Goal: Transaction & Acquisition: Purchase product/service

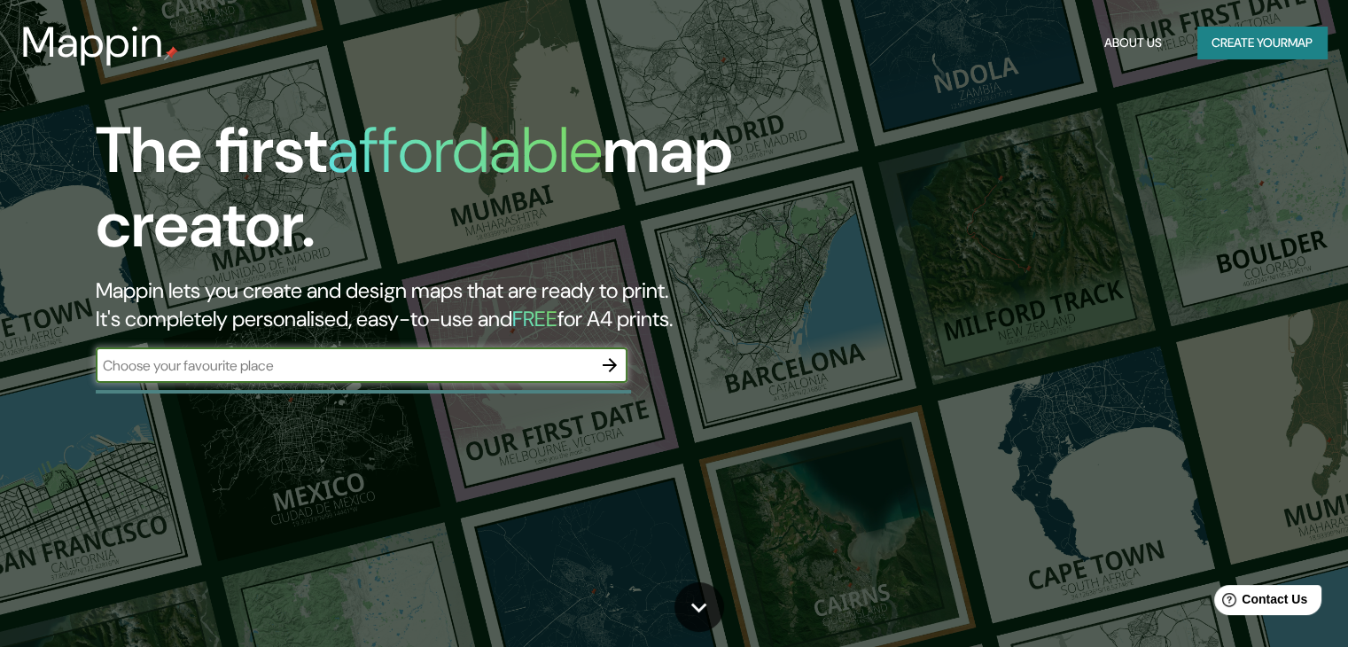
click at [381, 371] on input "text" at bounding box center [344, 365] width 496 height 20
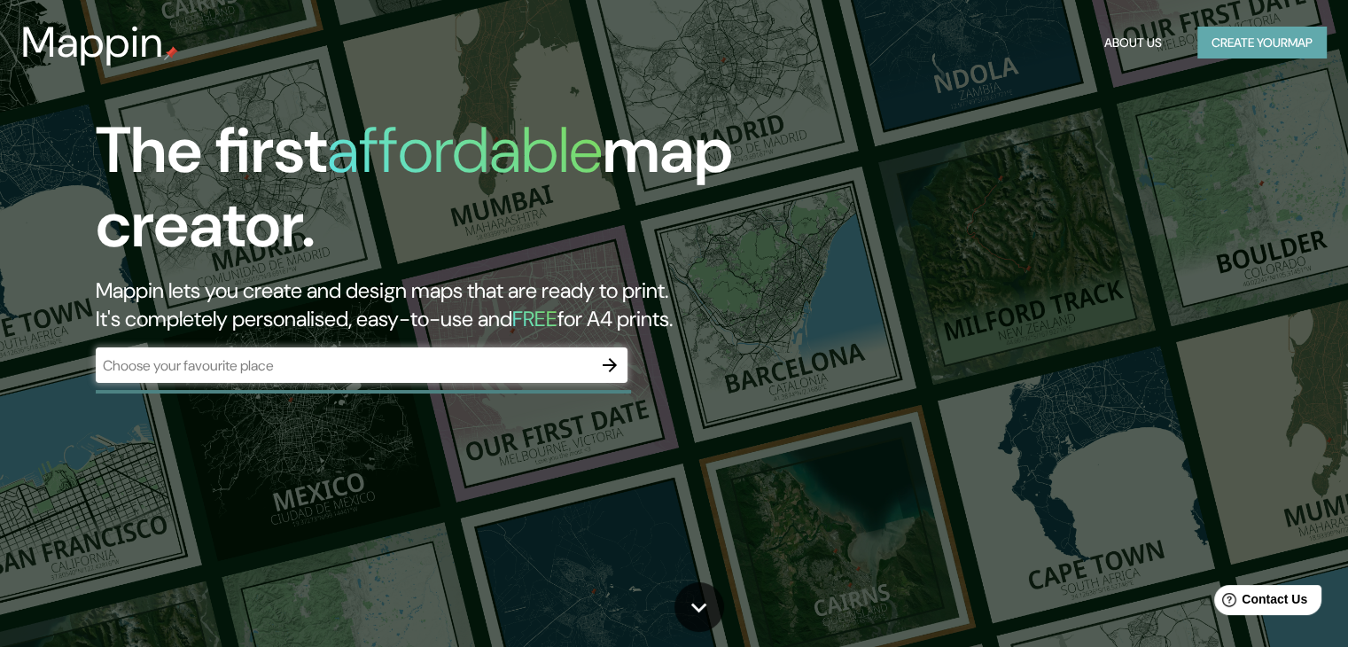
click at [1248, 41] on button "Create your map" at bounding box center [1261, 43] width 129 height 33
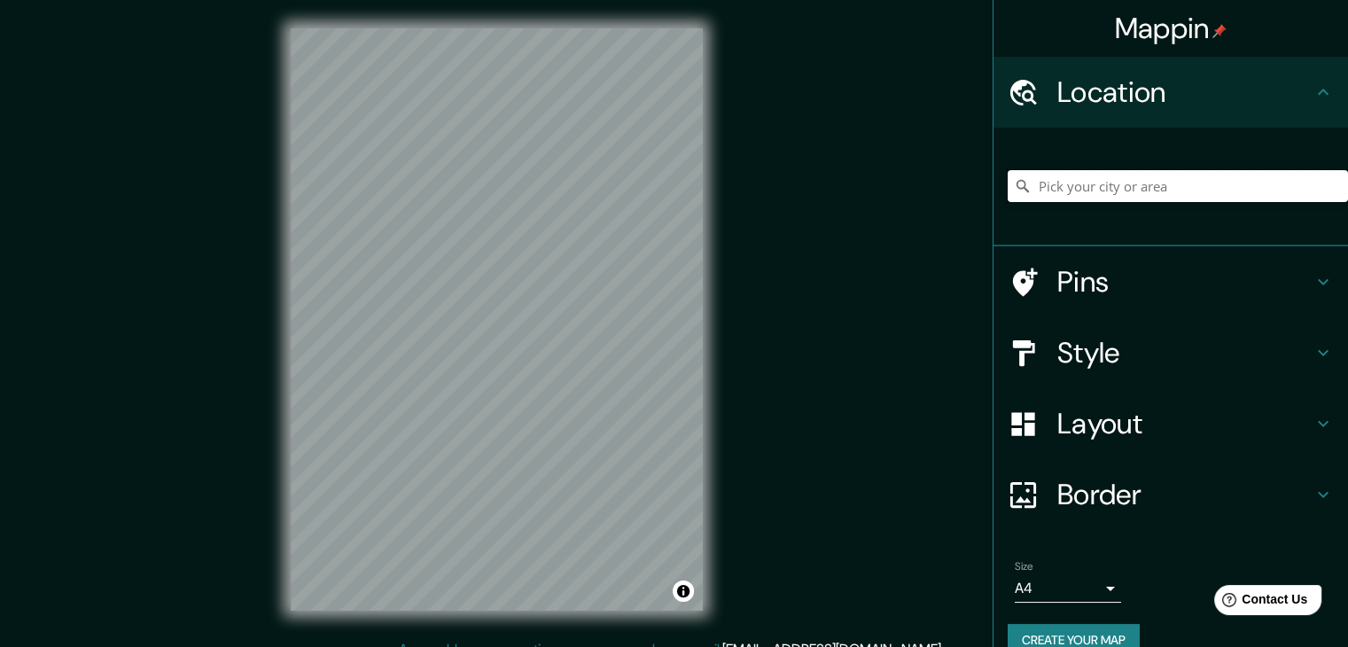
click at [1057, 195] on input "Pick your city or area" at bounding box center [1178, 186] width 340 height 32
click at [1057, 195] on input "l" at bounding box center [1178, 186] width 340 height 32
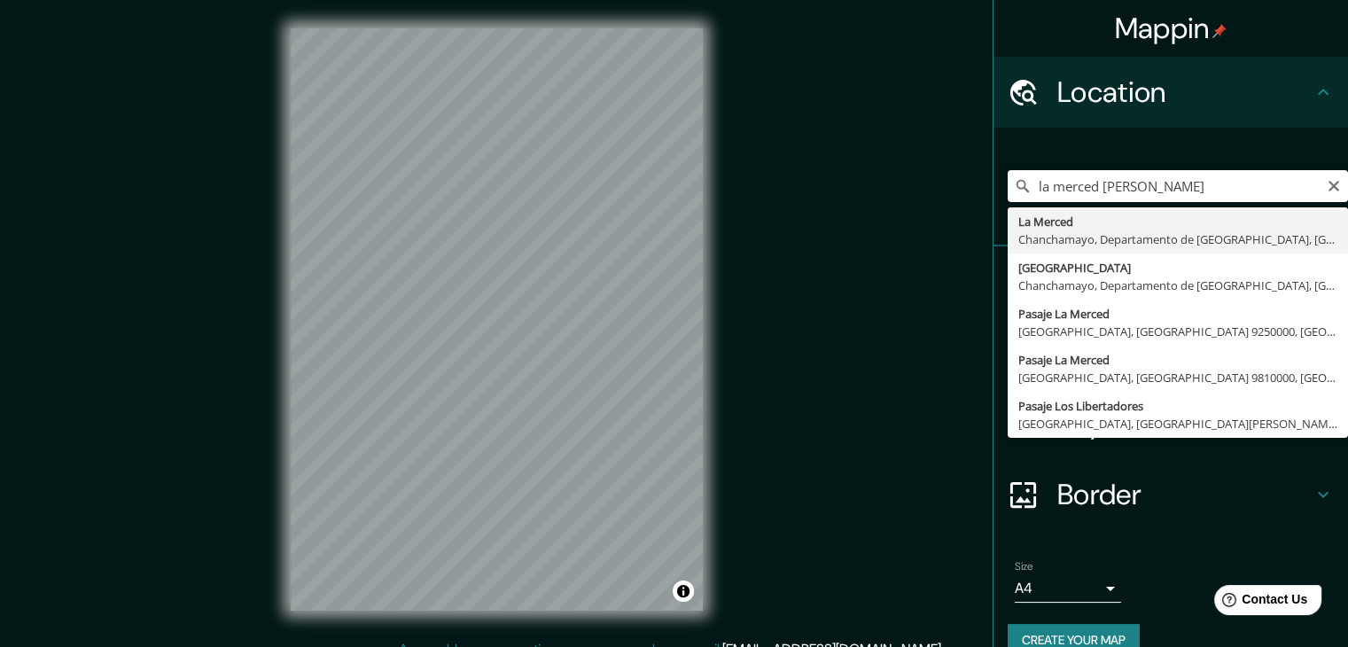
type input "La Merced, [GEOGRAPHIC_DATA], [GEOGRAPHIC_DATA], [GEOGRAPHIC_DATA]"
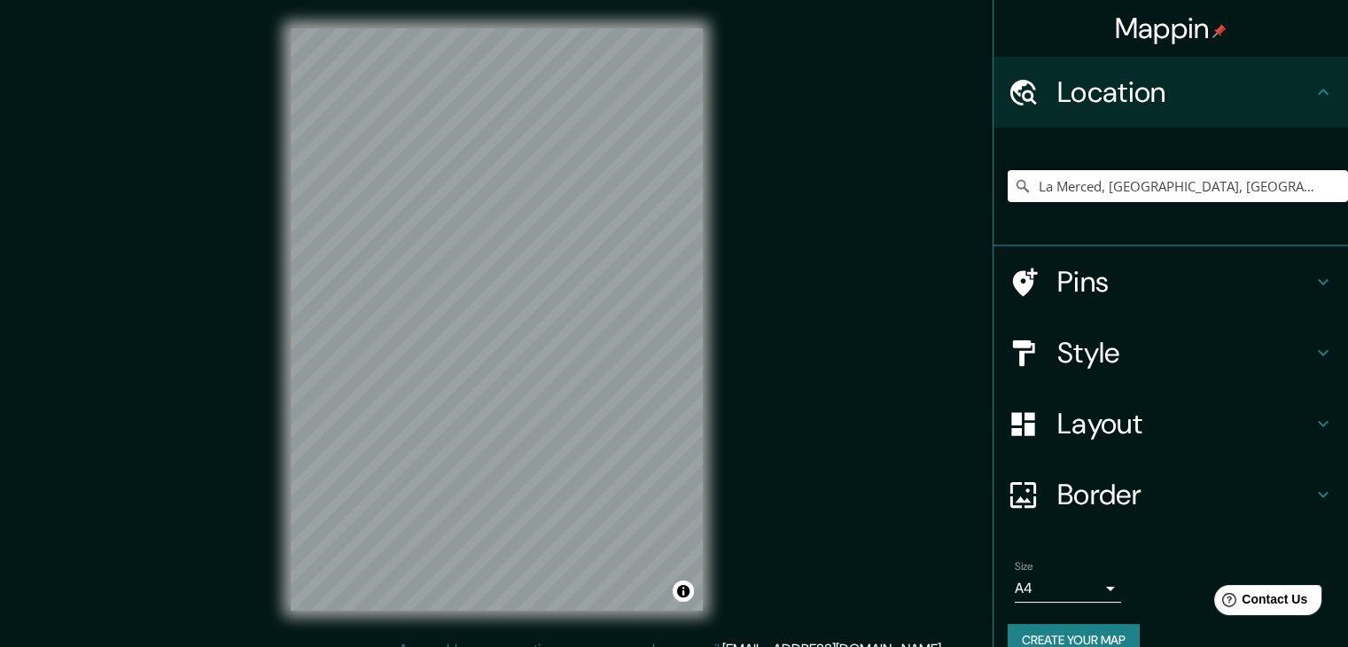
click at [1130, 356] on h4 "Style" at bounding box center [1184, 352] width 255 height 35
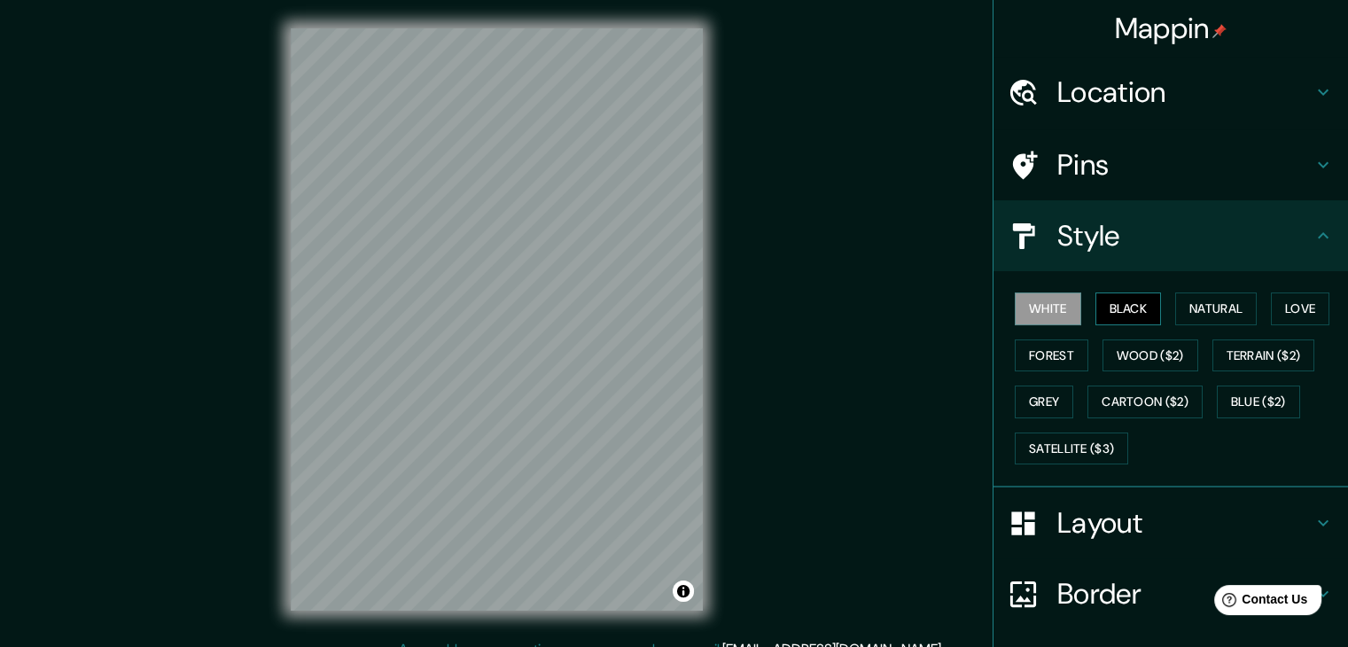
click at [1129, 316] on button "Black" at bounding box center [1128, 308] width 66 height 33
click at [1137, 318] on button "Black" at bounding box center [1128, 308] width 66 height 33
click at [1202, 315] on button "Natural" at bounding box center [1216, 308] width 82 height 33
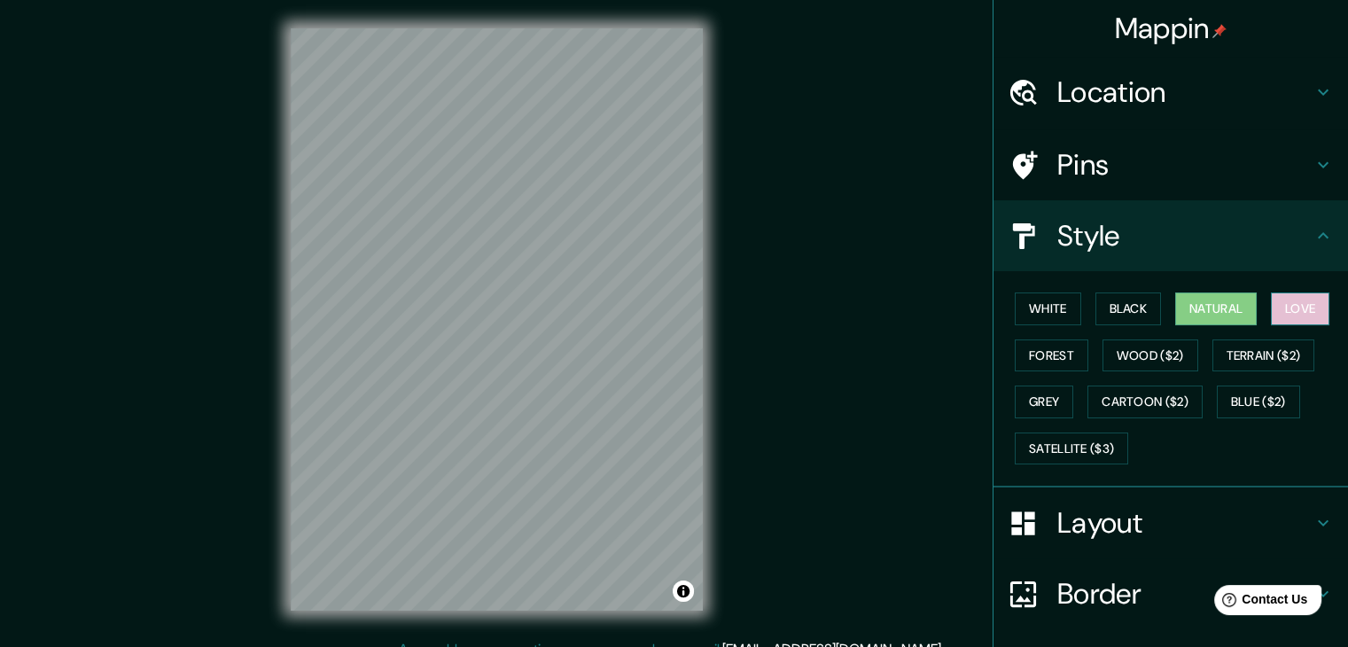
click at [1271, 311] on button "Love" at bounding box center [1300, 308] width 58 height 33
click at [1275, 308] on button "Love" at bounding box center [1300, 308] width 58 height 33
click at [1286, 308] on button "Love" at bounding box center [1300, 308] width 58 height 33
click at [1137, 353] on button "Wood ($2)" at bounding box center [1150, 355] width 96 height 33
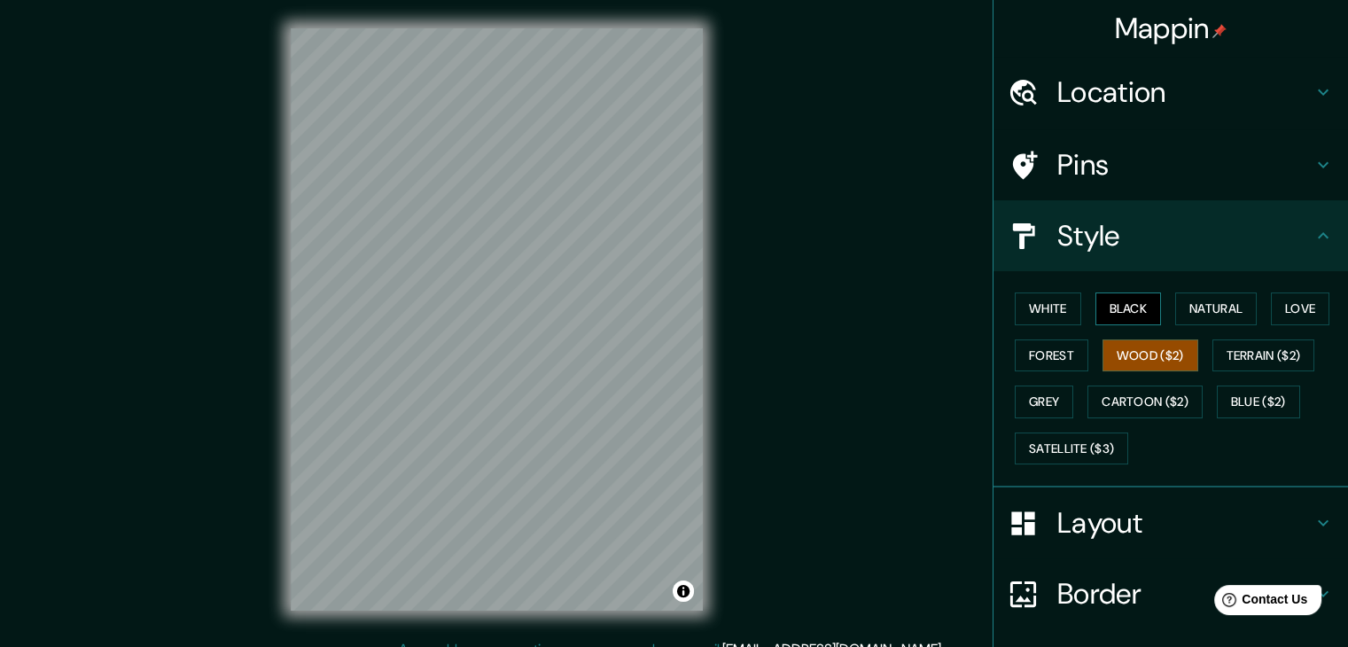
click at [1114, 311] on button "Black" at bounding box center [1128, 308] width 66 height 33
click at [1038, 307] on button "White" at bounding box center [1048, 308] width 66 height 33
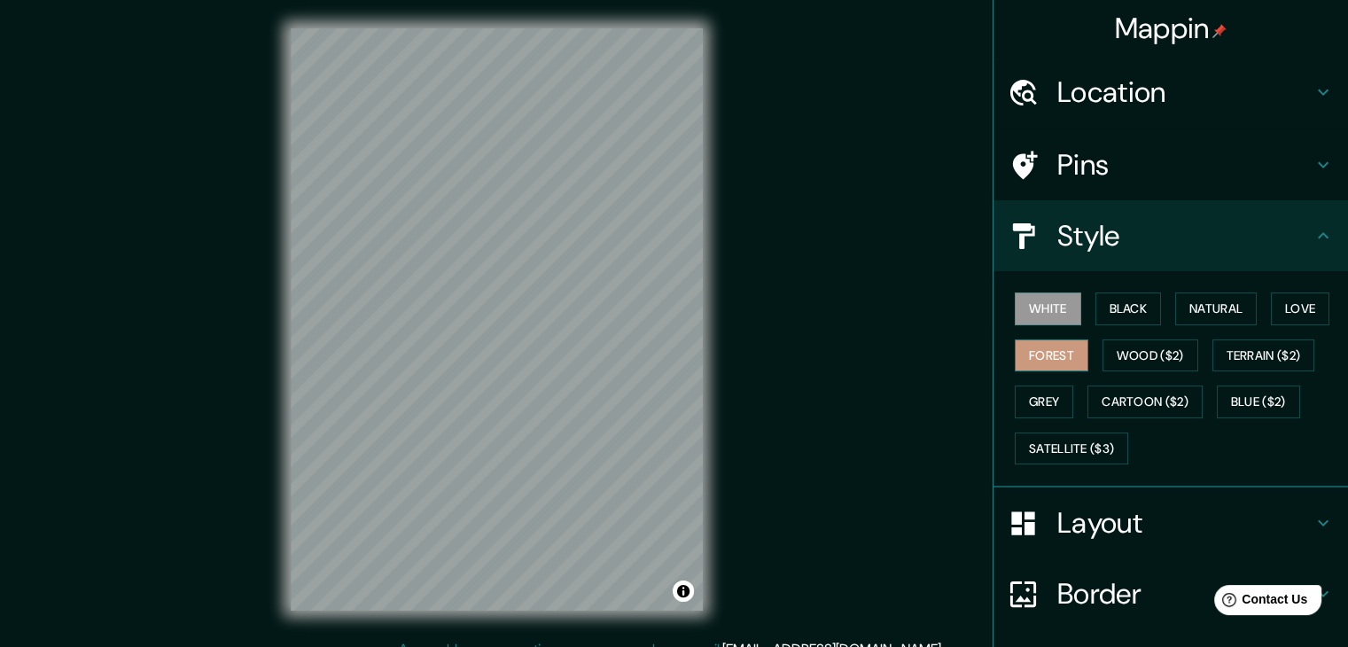
click at [1042, 359] on button "Forest" at bounding box center [1052, 355] width 74 height 33
click at [1028, 309] on button "White" at bounding box center [1048, 308] width 66 height 33
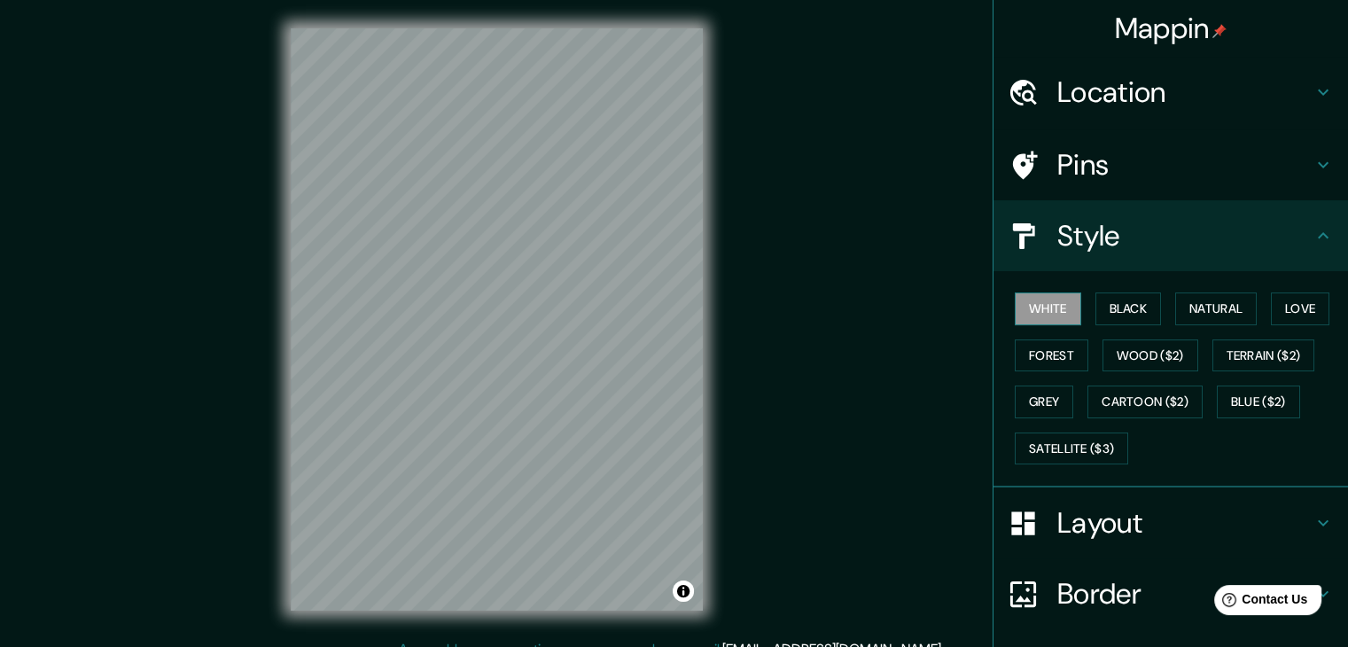
click at [1028, 309] on button "White" at bounding box center [1048, 308] width 66 height 33
click at [1136, 309] on button "Black" at bounding box center [1128, 308] width 66 height 33
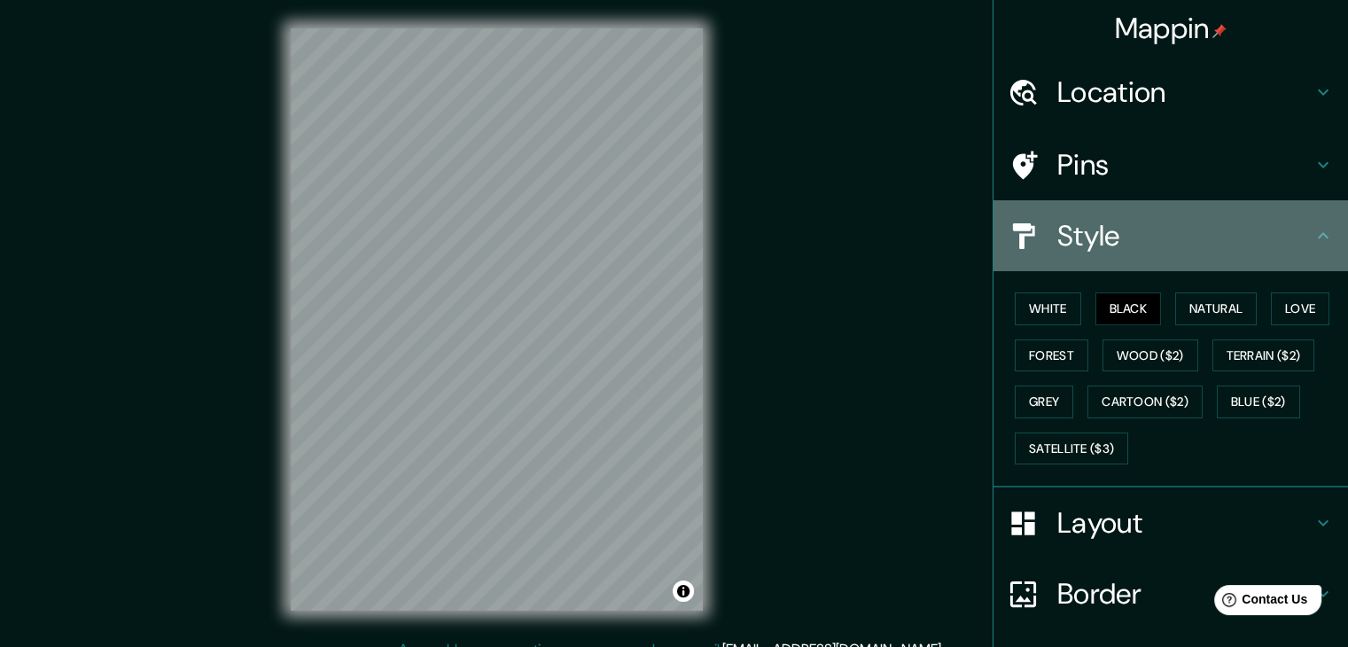
click at [1312, 239] on icon at bounding box center [1322, 235] width 21 height 21
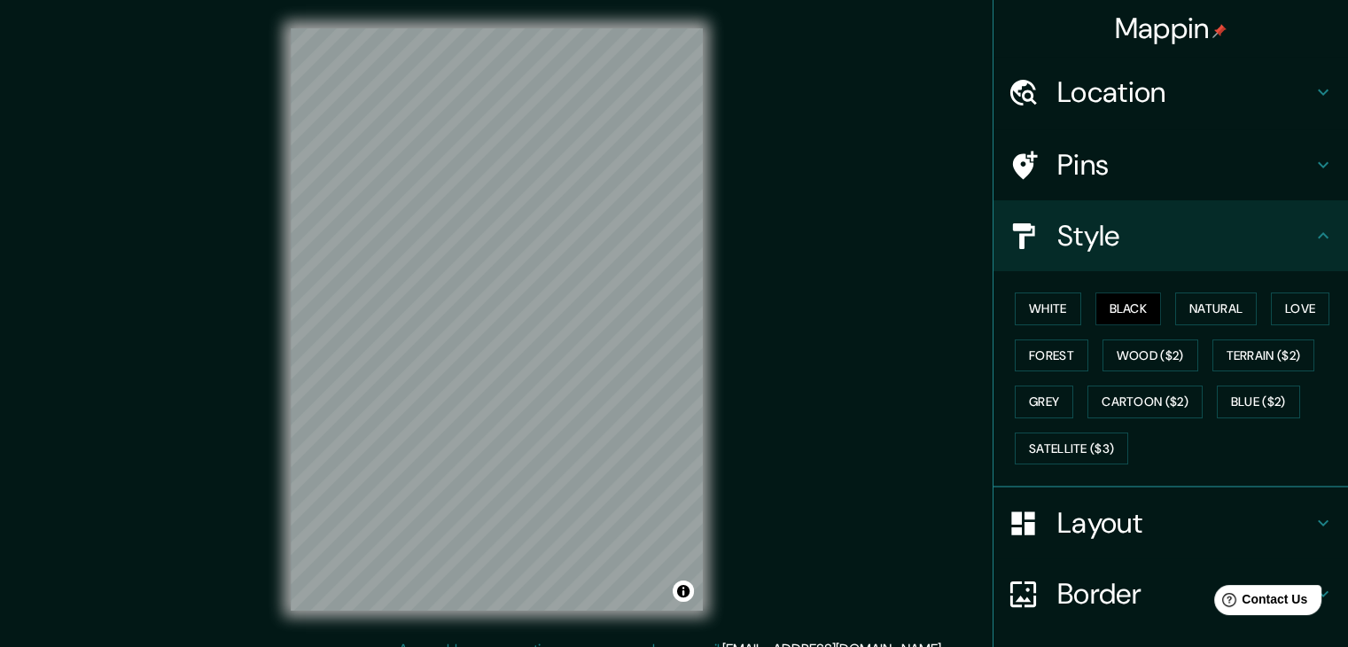
click at [1312, 239] on icon at bounding box center [1322, 235] width 21 height 21
click at [1219, 307] on button "Natural" at bounding box center [1216, 308] width 82 height 33
click at [1046, 316] on button "White" at bounding box center [1048, 308] width 66 height 33
click at [1037, 347] on button "Forest" at bounding box center [1052, 355] width 74 height 33
click at [1281, 310] on button "Love" at bounding box center [1300, 308] width 58 height 33
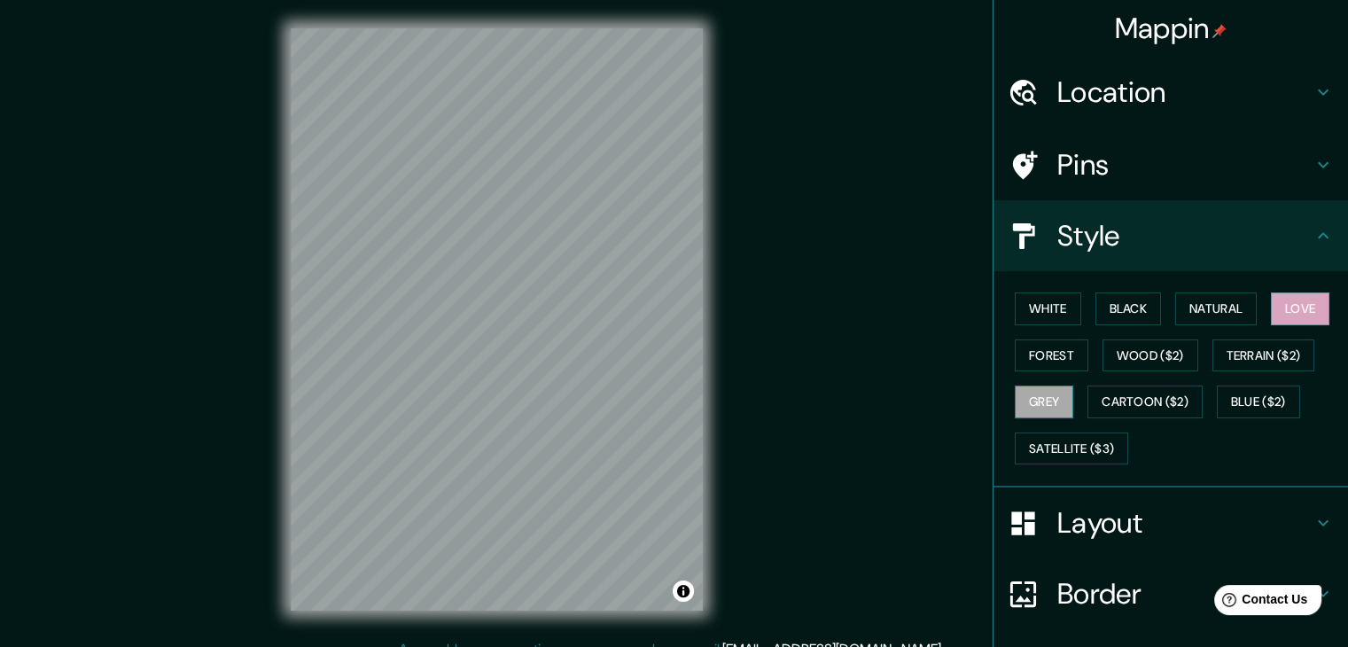
click at [1039, 398] on button "Grey" at bounding box center [1044, 401] width 58 height 33
click at [1195, 300] on button "Natural" at bounding box center [1216, 308] width 82 height 33
